Goal: Navigation & Orientation: Understand site structure

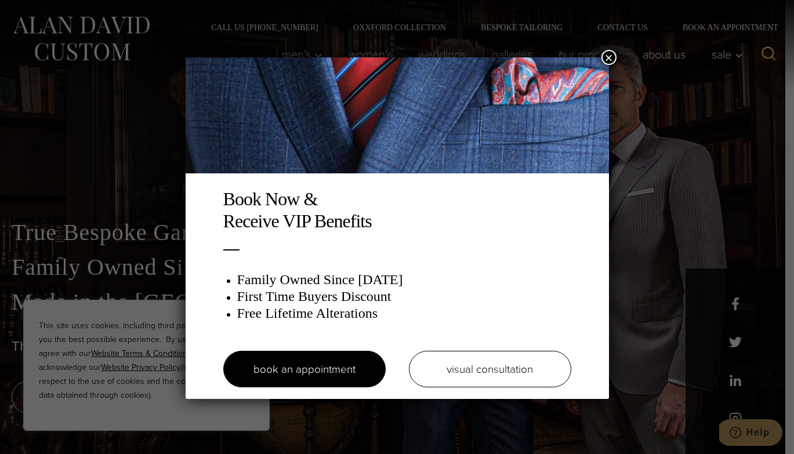
click at [610, 59] on button "×" at bounding box center [609, 57] width 15 height 15
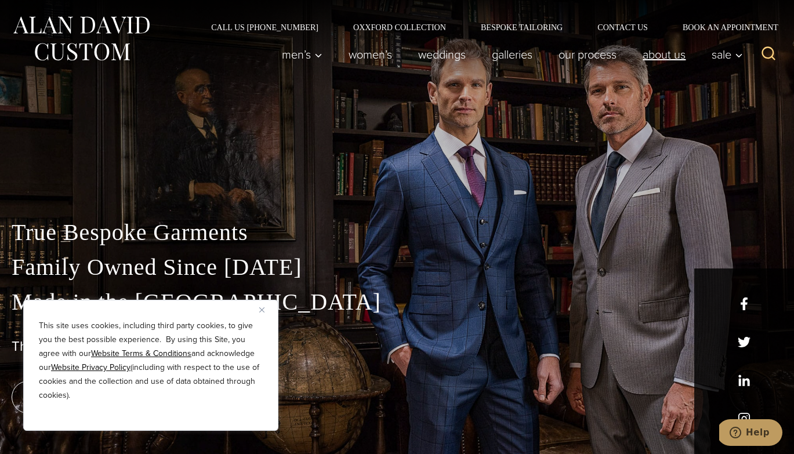
click at [618, 53] on link "About Us" at bounding box center [664, 54] width 69 height 23
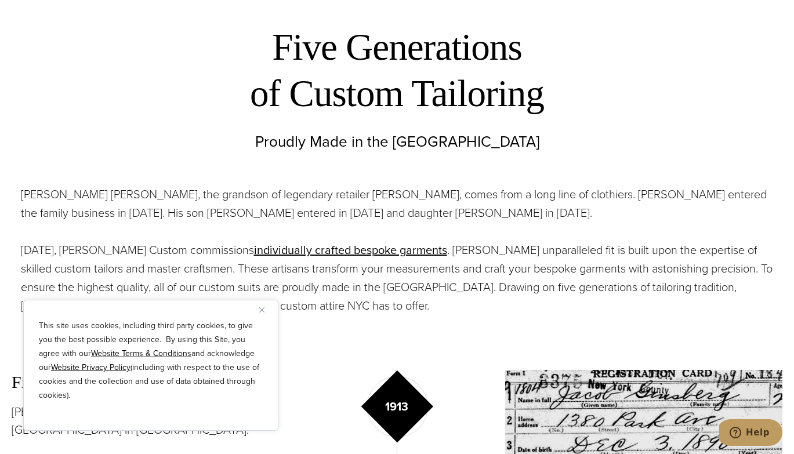
scroll to position [480, 0]
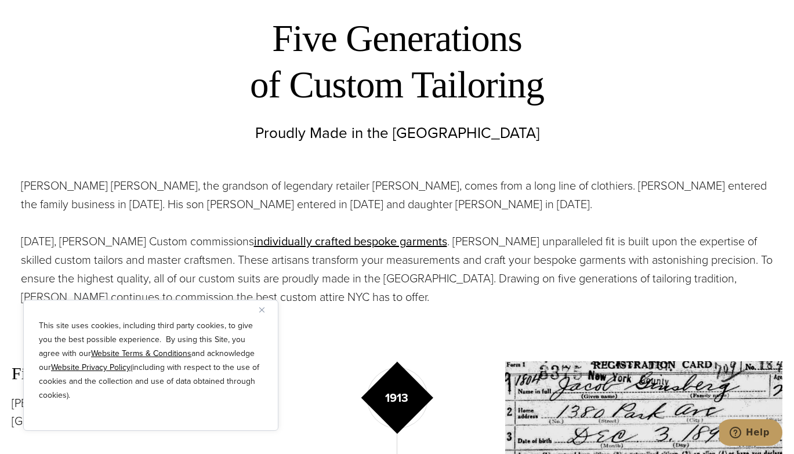
click at [257, 307] on div "This site uses cookies, including third party cookies, to give you the best pos…" at bounding box center [150, 365] width 255 height 131
click at [263, 311] on img "Close" at bounding box center [261, 309] width 5 height 5
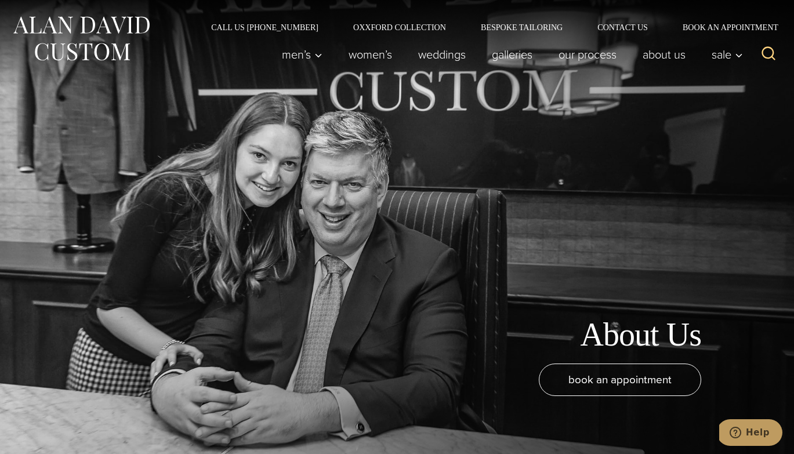
scroll to position [0, 0]
click at [430, 56] on link "weddings" at bounding box center [442, 54] width 74 height 23
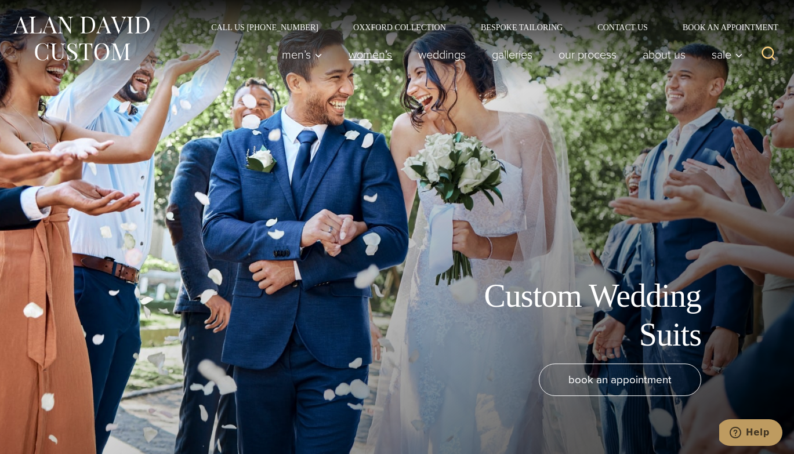
click at [375, 58] on link "Women’s" at bounding box center [371, 54] width 70 height 23
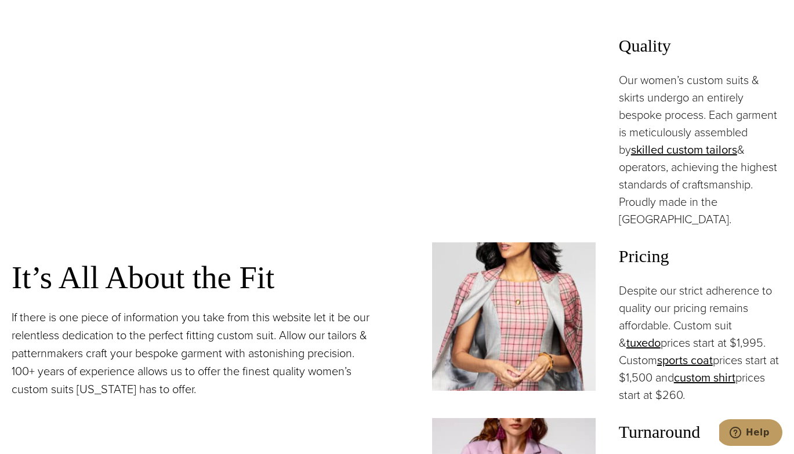
scroll to position [897, 0]
